Goal: Connect with others: Connect with others

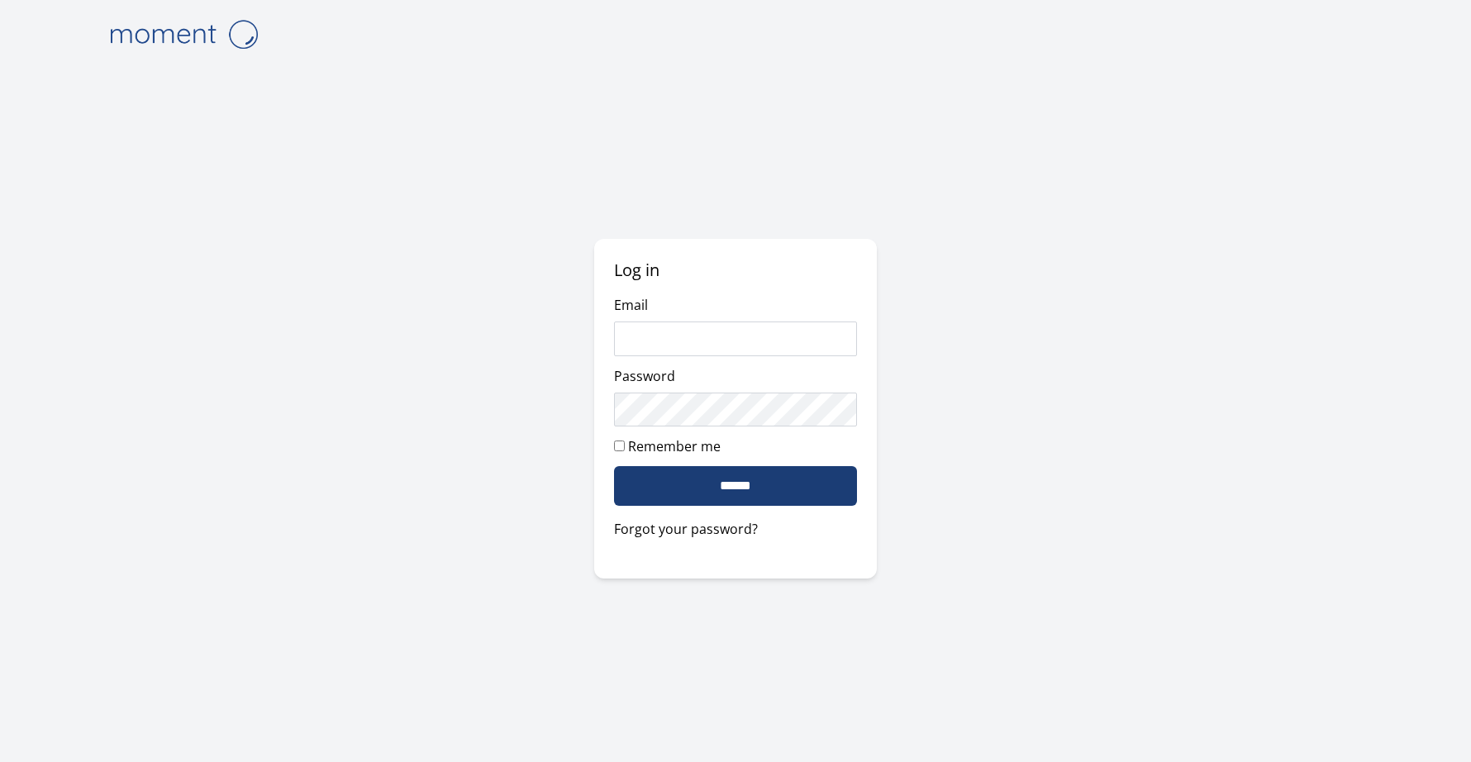
type input "**********"
click at [814, 499] on input "******" at bounding box center [735, 486] width 243 height 40
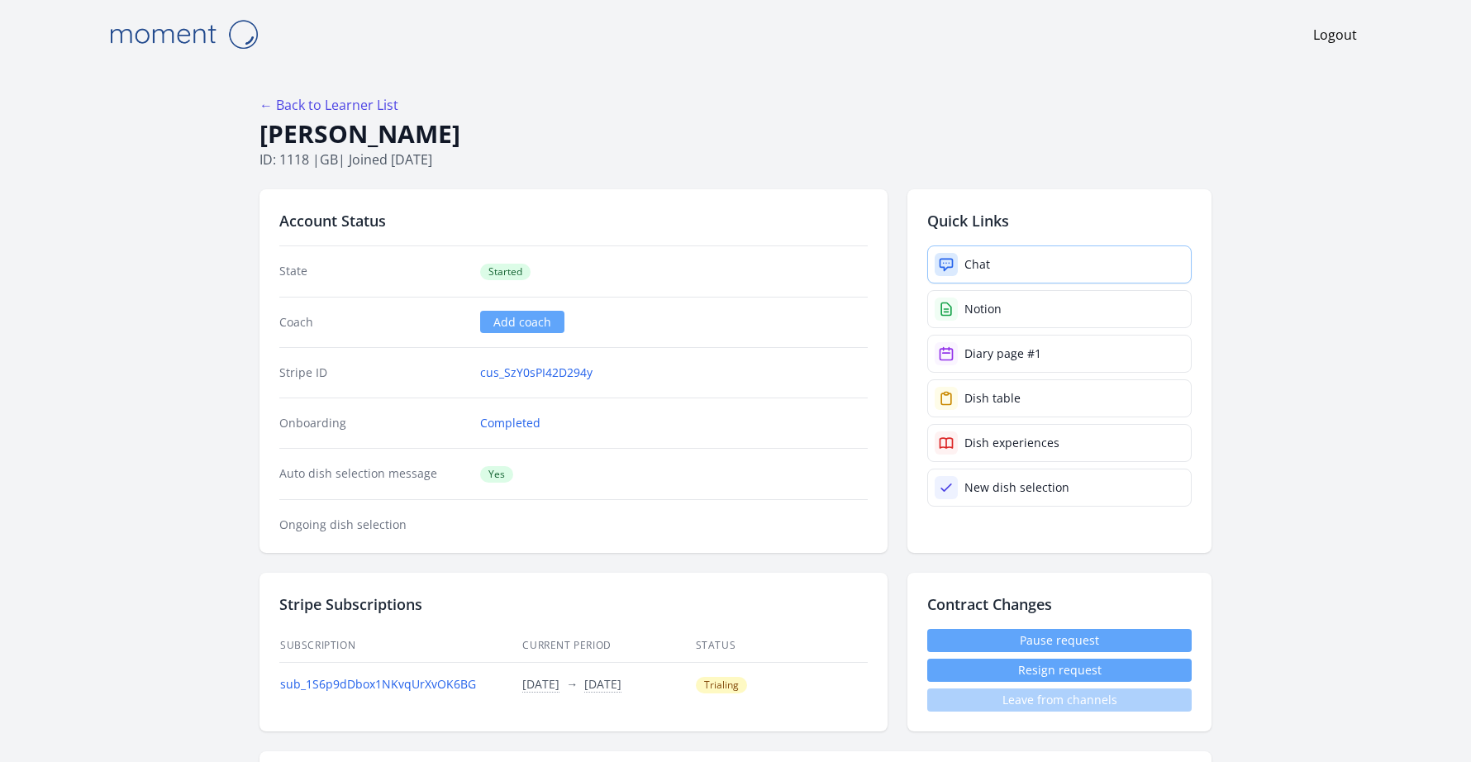
click at [1057, 259] on link "Chat" at bounding box center [1060, 265] width 265 height 38
